Goal: Information Seeking & Learning: Stay updated

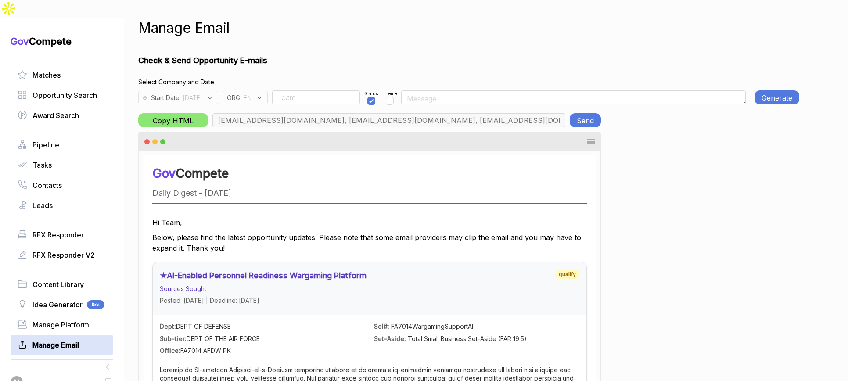
scroll to position [0, 21]
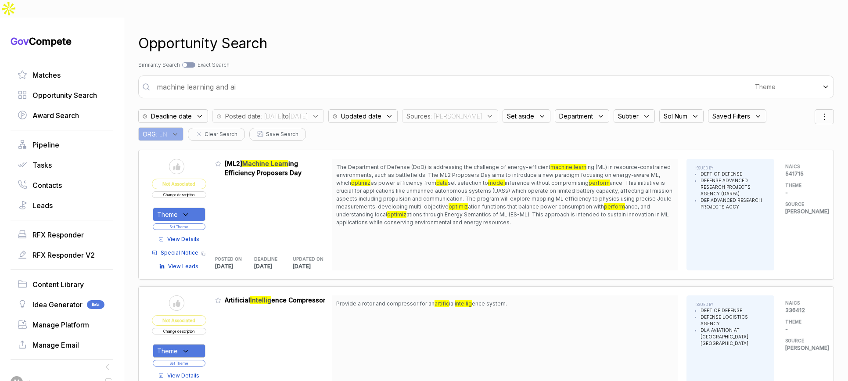
scroll to position [2466, 0]
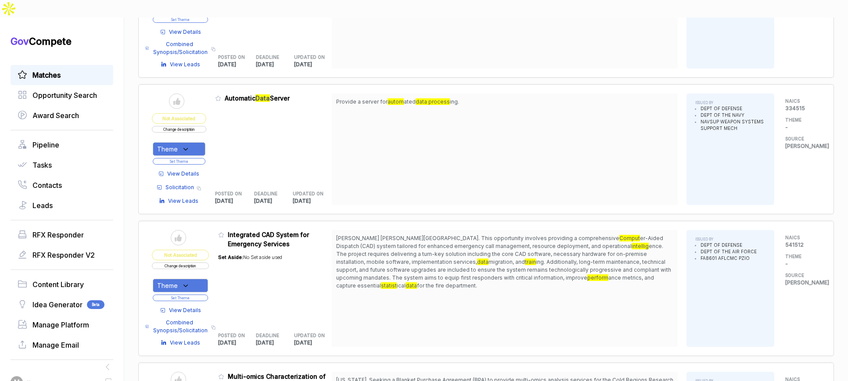
click at [68, 65] on div "Matches" at bounding box center [62, 75] width 103 height 20
click at [70, 70] on link "Matches" at bounding box center [62, 75] width 89 height 11
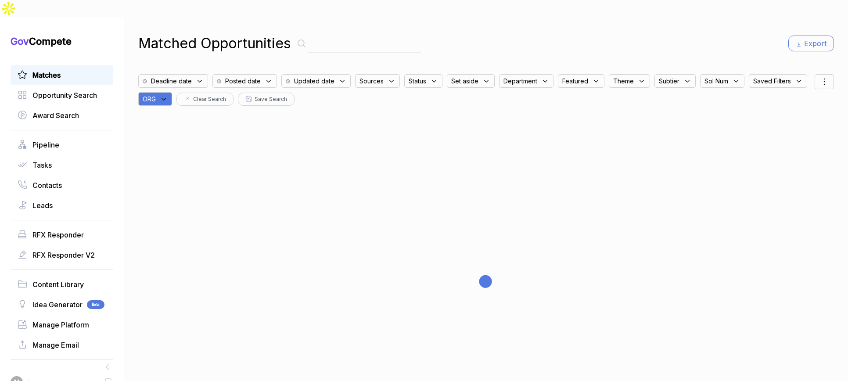
click at [172, 92] on div "ORG" at bounding box center [155, 99] width 34 height 14
click at [237, 113] on input "text" at bounding box center [198, 122] width 104 height 18
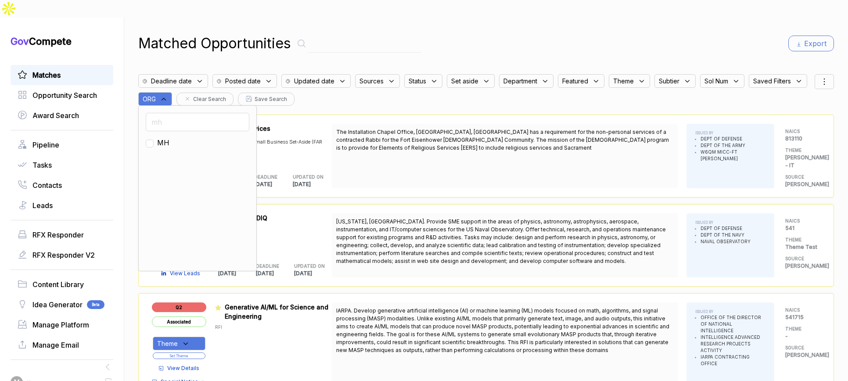
type input "mh"
click at [237, 137] on div "MH" at bounding box center [198, 142] width 104 height 11
drag, startPoint x: 235, startPoint y: 125, endPoint x: 294, endPoint y: 78, distance: 75.6
click at [169, 137] on span "MH" at bounding box center [163, 142] width 12 height 11
checkbox input "true"
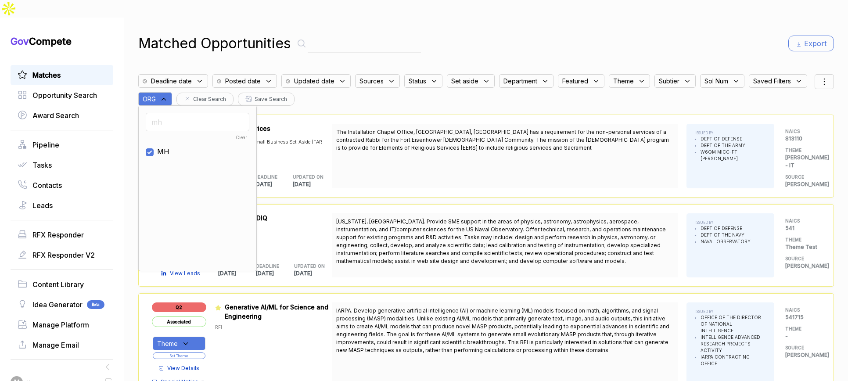
drag, startPoint x: 510, startPoint y: 20, endPoint x: 524, endPoint y: 18, distance: 13.7
click at [518, 33] on div "Matched Opportunities Export" at bounding box center [486, 43] width 696 height 21
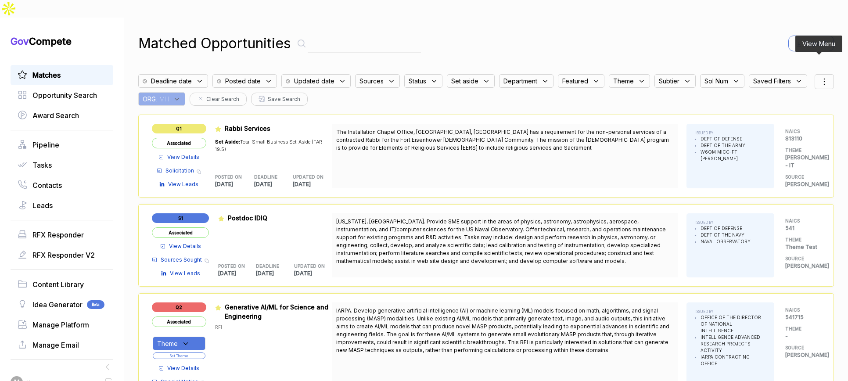
click at [821, 76] on icon at bounding box center [824, 81] width 11 height 11
click at [785, 113] on span "Sorting" at bounding box center [794, 117] width 21 height 9
drag, startPoint x: 779, startPoint y: 103, endPoint x: 780, endPoint y: 111, distance: 7.6
click at [779, 111] on div "deadline posted featured status theme assignee updated" at bounding box center [801, 150] width 51 height 78
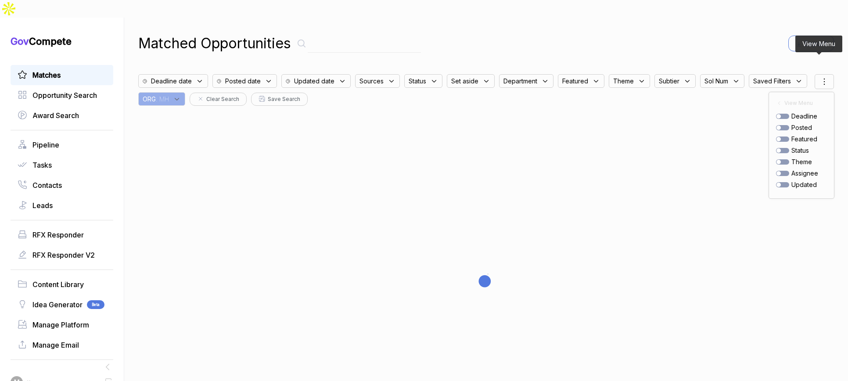
click at [780, 125] on div at bounding box center [782, 127] width 13 height 5
checkbox input "true"
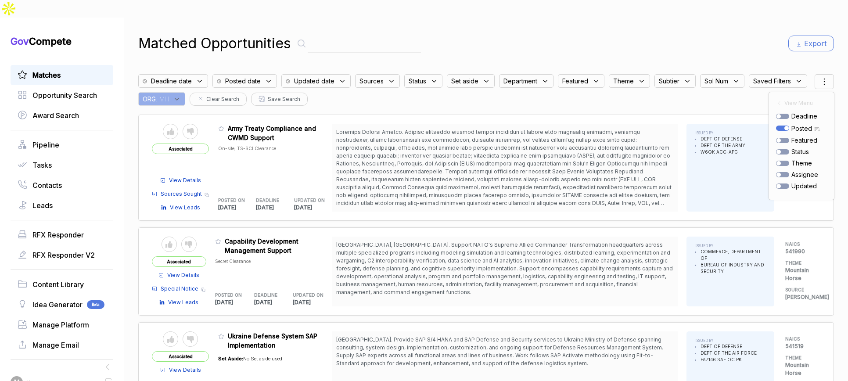
click at [740, 47] on div "Matched Opportunities Export Deadline date Posted date Updated date Sources Sta…" at bounding box center [486, 208] width 696 height 381
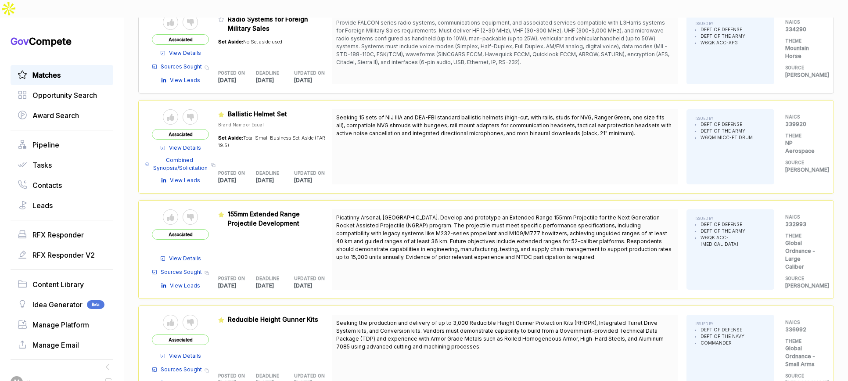
scroll to position [724, 0]
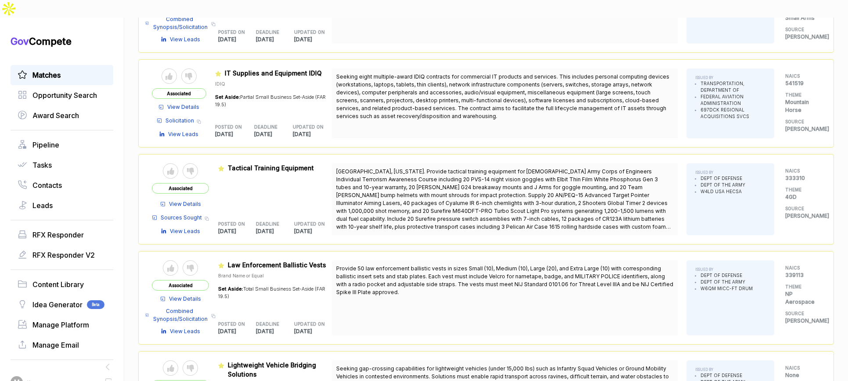
scroll to position [2682, 0]
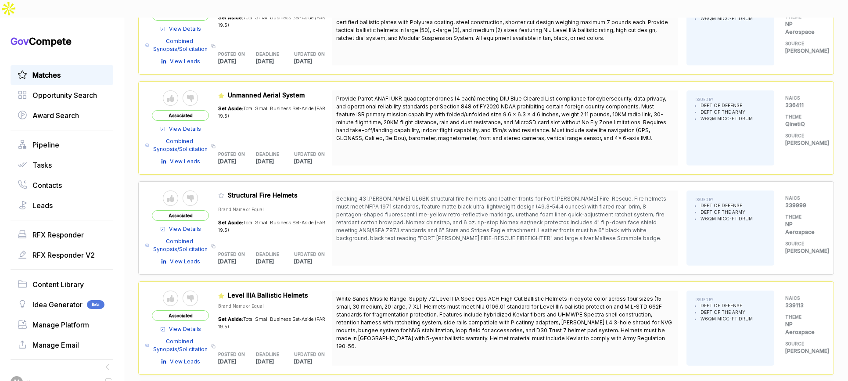
scroll to position [3568, 0]
